Goal: Find specific page/section: Find specific page/section

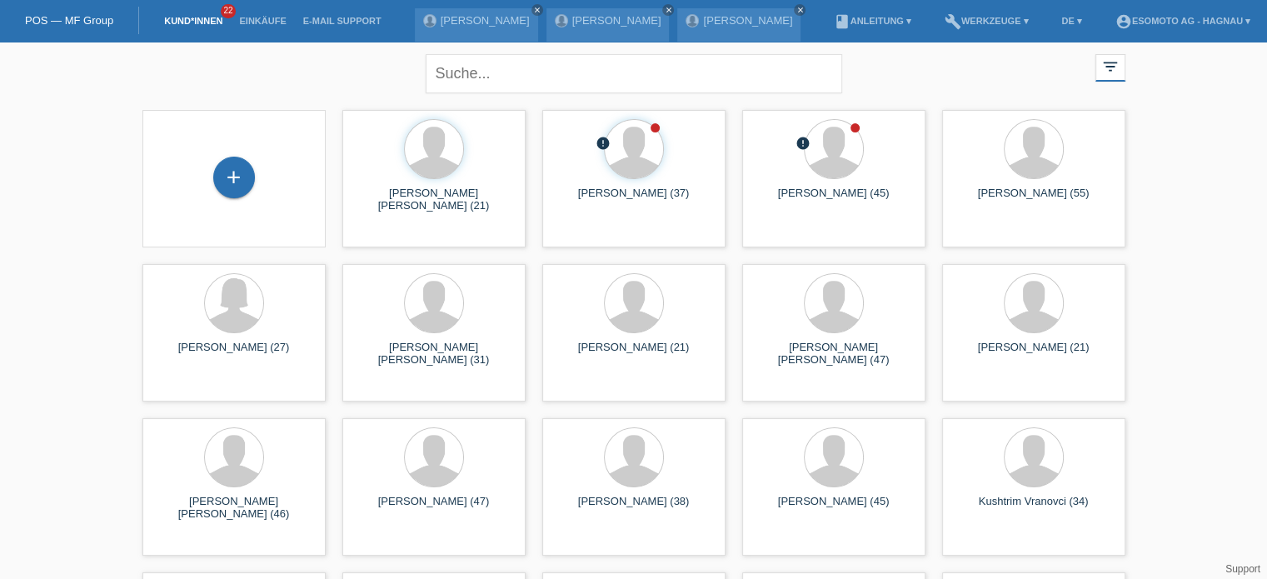
click at [1193, 15] on li "account_circle Esomoto AG - Hagnau ▾" at bounding box center [1183, 21] width 152 height 42
click at [1193, 19] on link "account_circle Esomoto AG - Hagnau ▾" at bounding box center [1183, 21] width 152 height 10
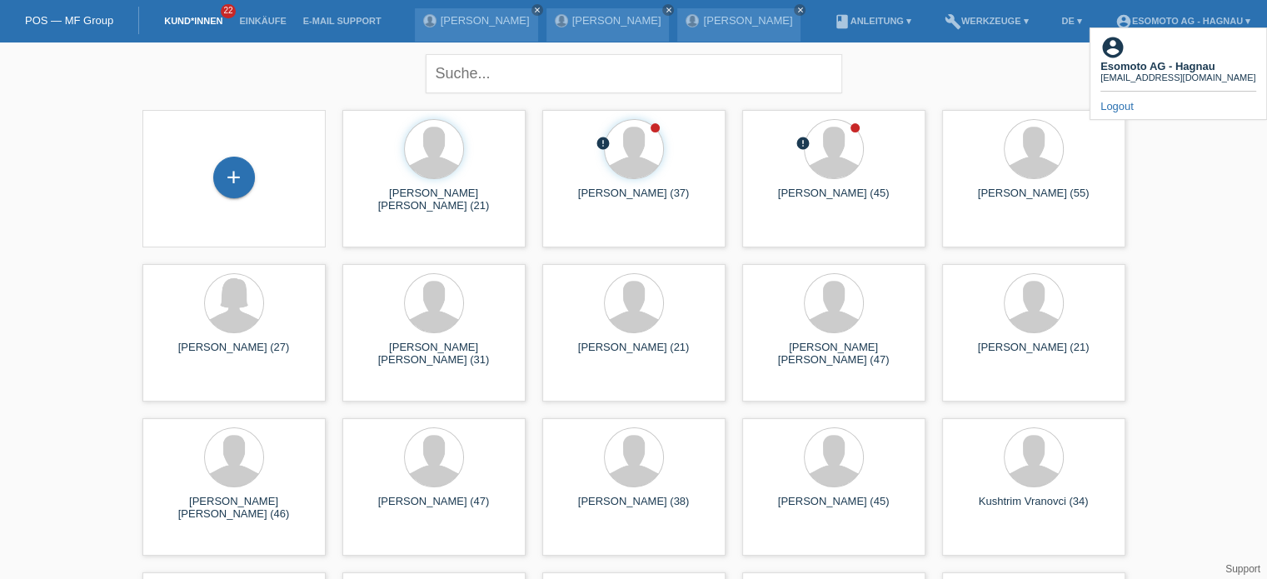
click at [192, 17] on link "Kund*innen" at bounding box center [193, 21] width 75 height 10
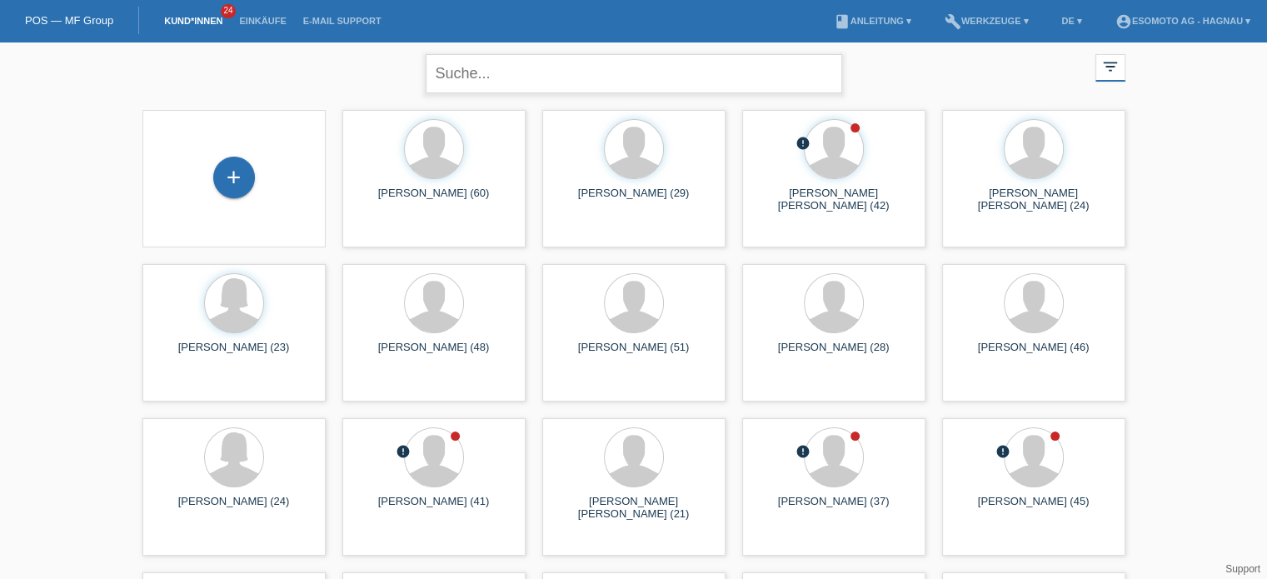
click at [481, 71] on input "text" at bounding box center [634, 73] width 417 height 39
type input "zeqiri"
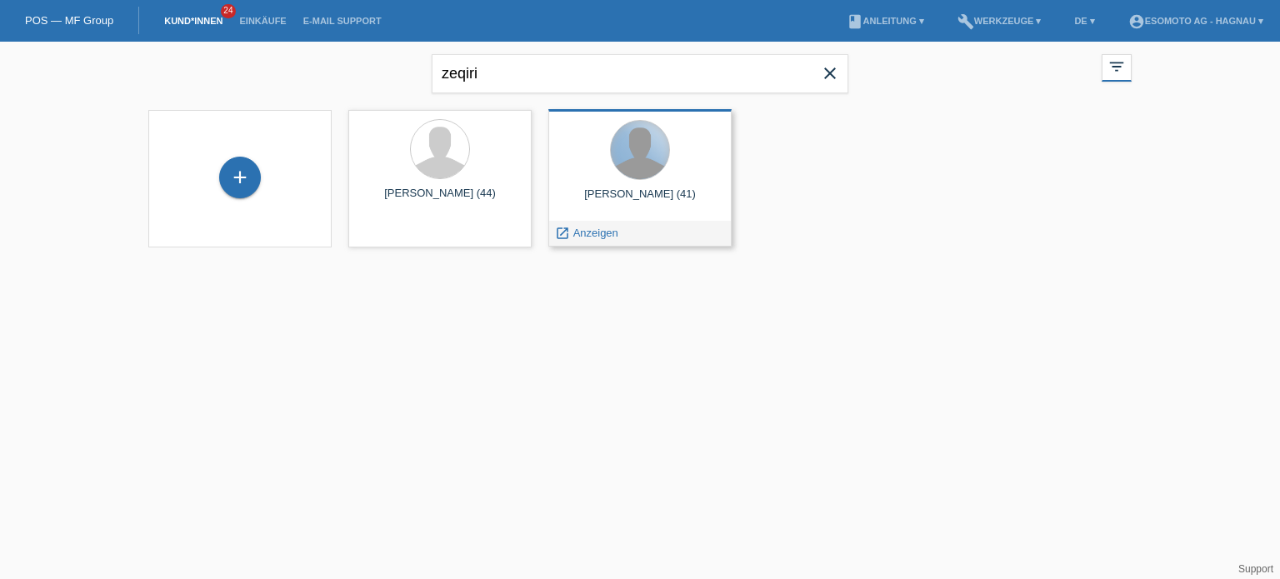
click at [618, 153] on div at bounding box center [640, 150] width 58 height 58
click at [592, 238] on span "Anzeigen" at bounding box center [595, 233] width 45 height 12
